Goal: Transaction & Acquisition: Subscribe to service/newsletter

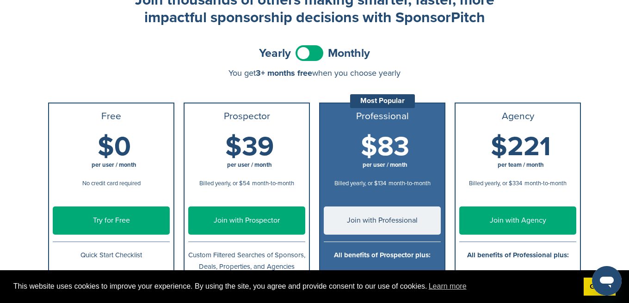
scroll to position [56, 0]
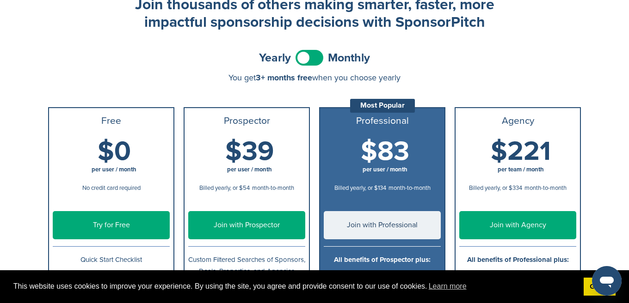
click at [304, 53] on span at bounding box center [310, 58] width 28 height 16
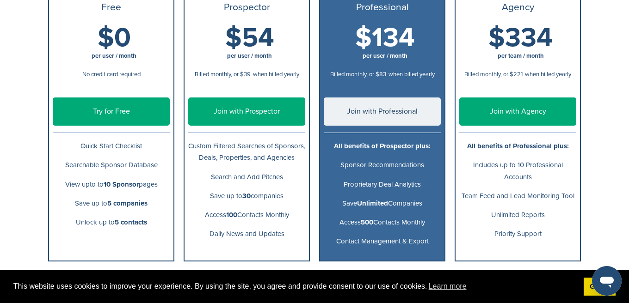
scroll to position [52, 0]
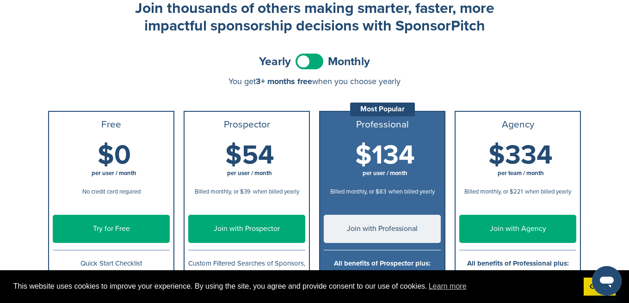
click at [316, 55] on span at bounding box center [310, 62] width 28 height 16
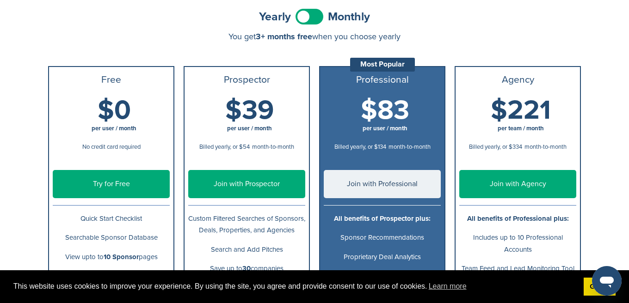
scroll to position [96, 0]
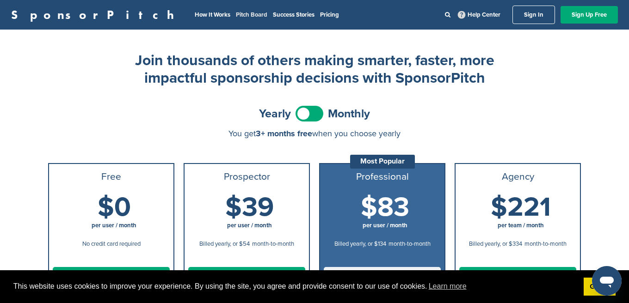
click at [236, 16] on link "Pitch Board" at bounding box center [251, 14] width 31 height 7
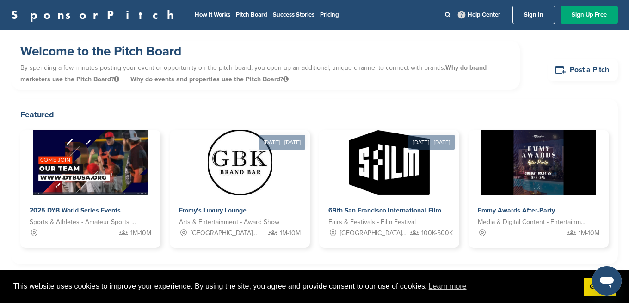
scroll to position [0, 0]
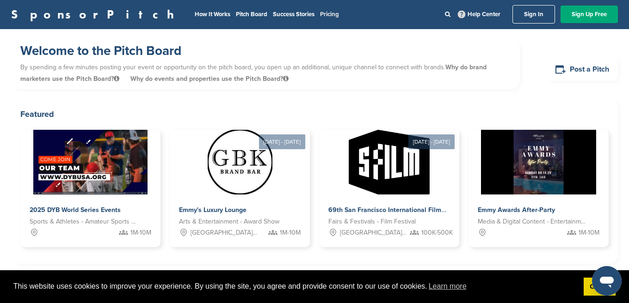
click at [320, 13] on link "Pricing" at bounding box center [329, 14] width 19 height 7
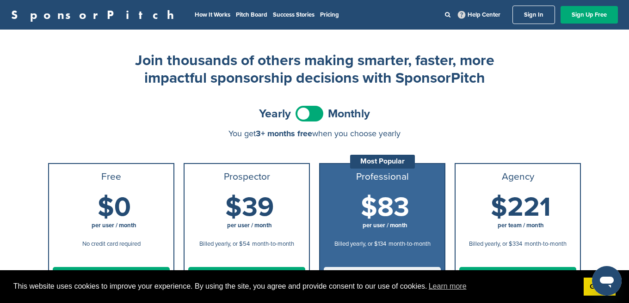
click at [64, 20] on link "SponsorPitch" at bounding box center [95, 15] width 169 height 12
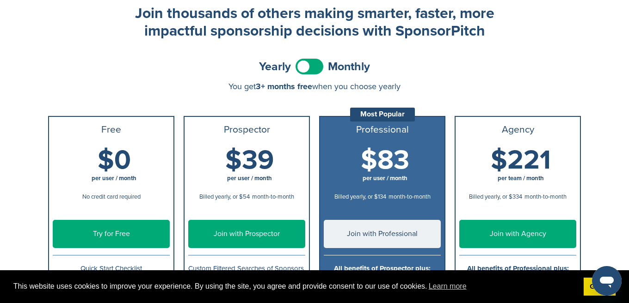
scroll to position [48, 0]
